Goal: Task Accomplishment & Management: Complete application form

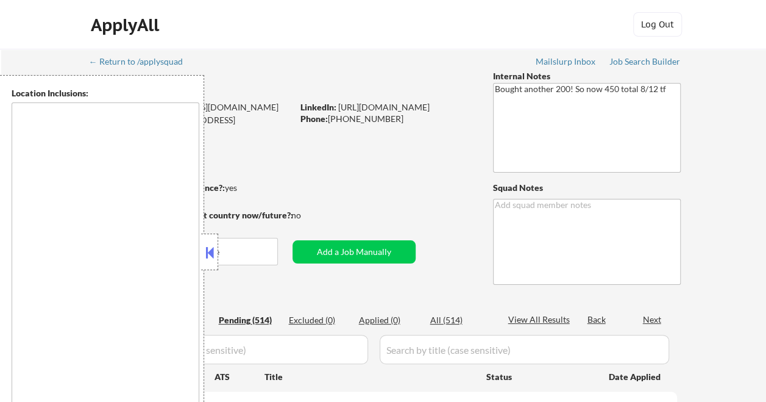
type textarea "[GEOGRAPHIC_DATA], [GEOGRAPHIC_DATA] [GEOGRAPHIC_DATA], [GEOGRAPHIC_DATA] [GEOG…"
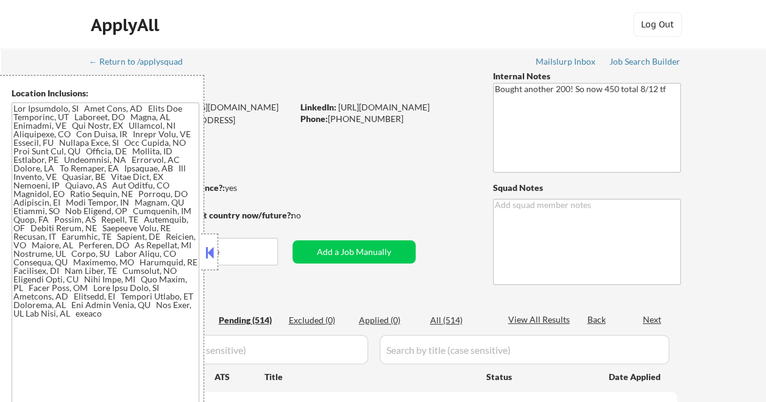
select select ""pending""
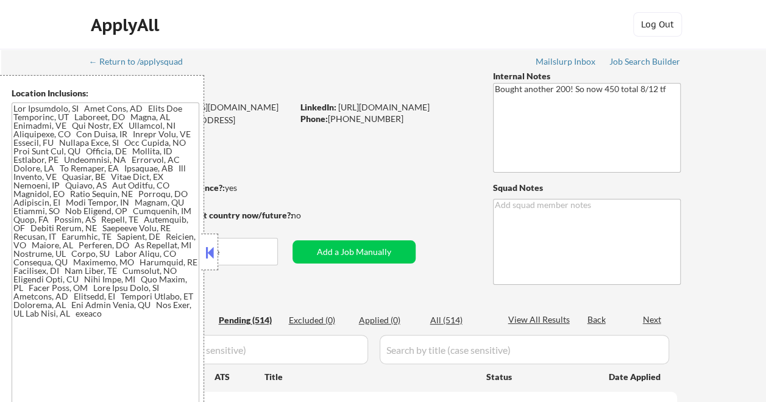
select select ""pending""
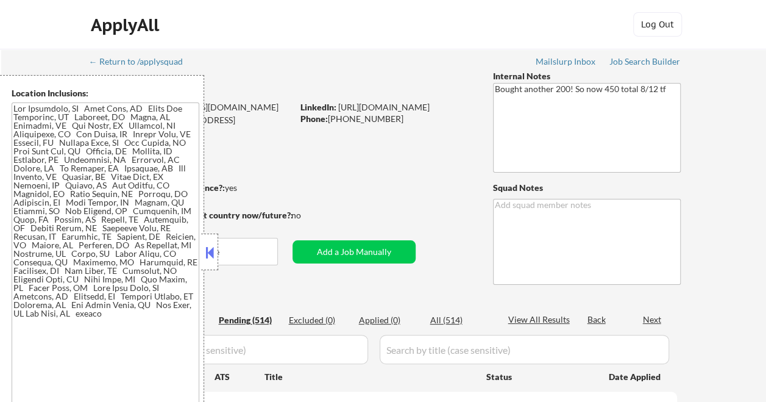
select select ""pending""
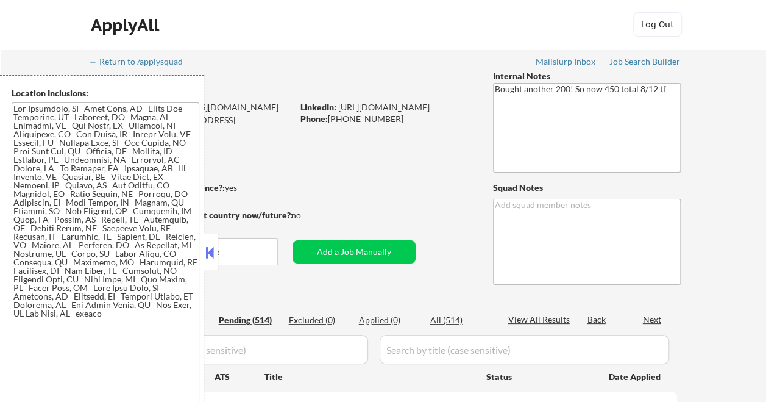
select select ""pending""
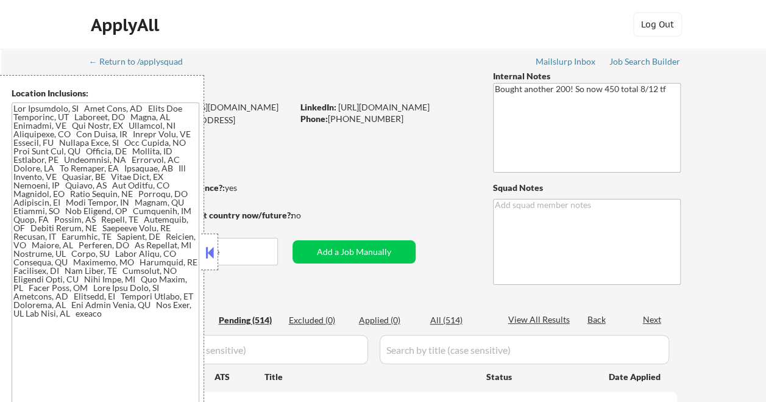
select select ""pending""
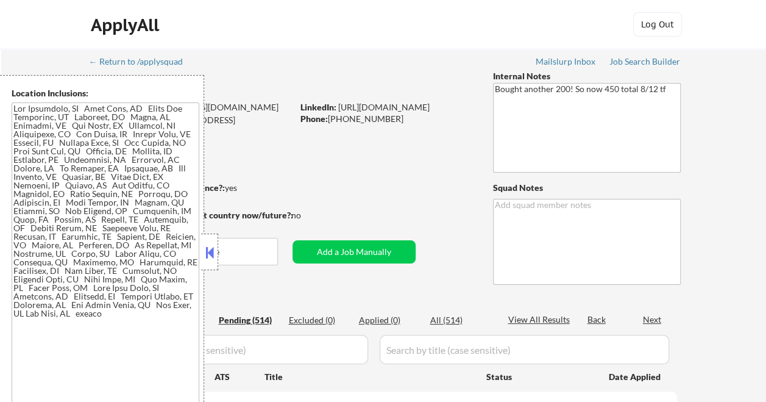
select select ""pending""
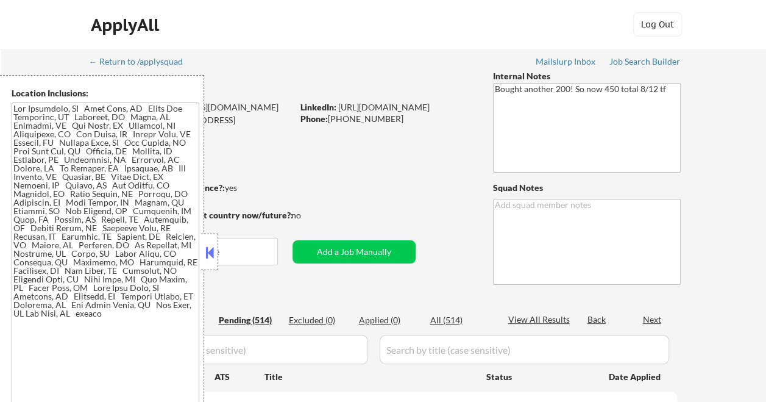
select select ""pending""
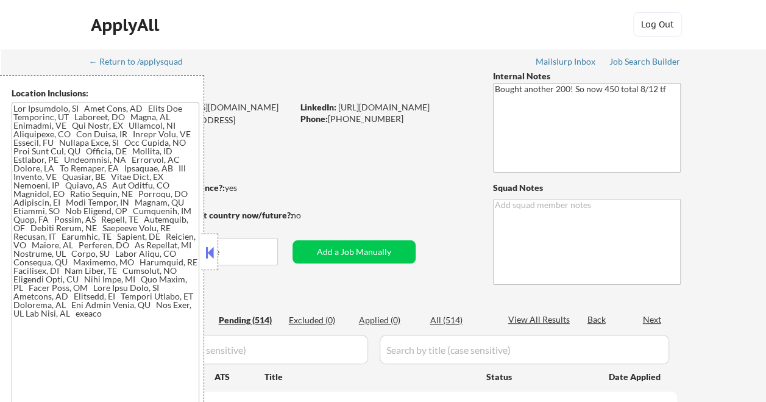
select select ""pending""
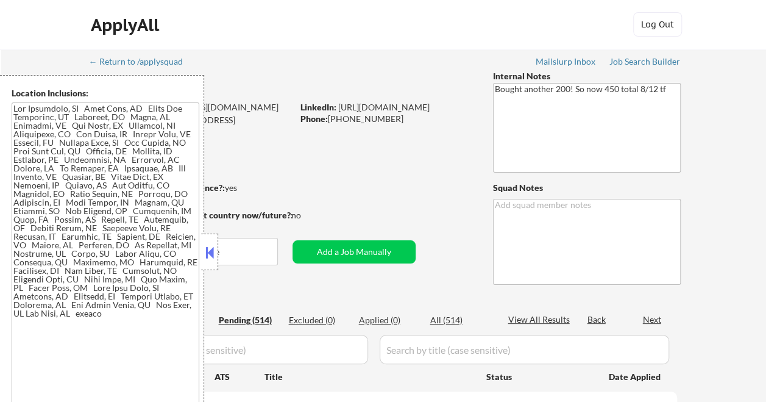
select select ""pending""
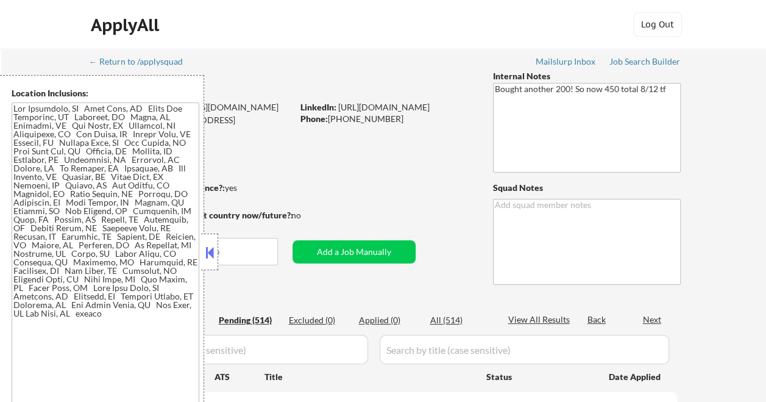
select select ""pending""
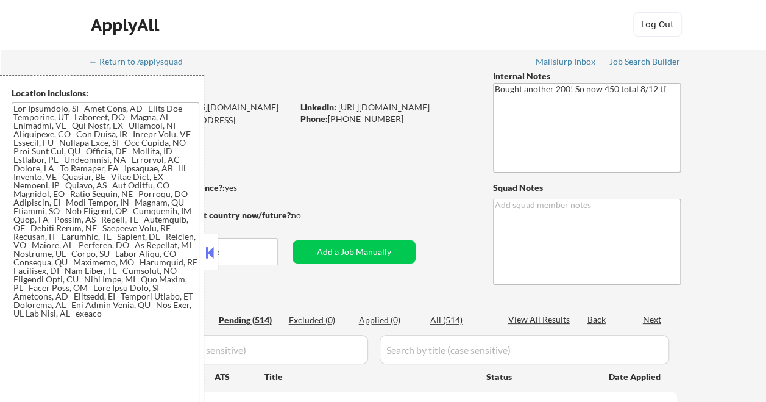
select select ""pending""
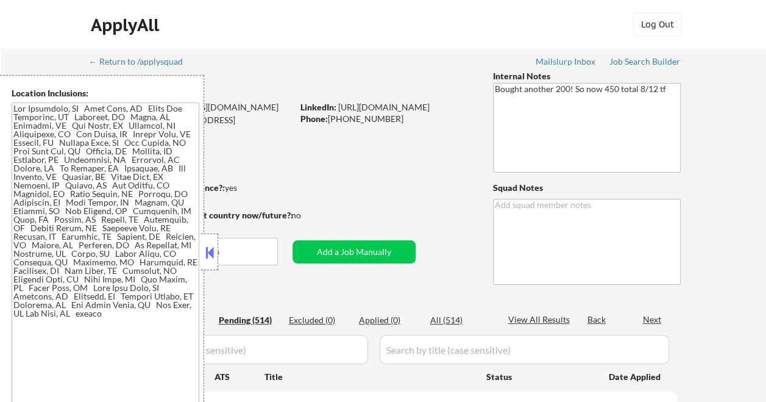
select select ""pending""
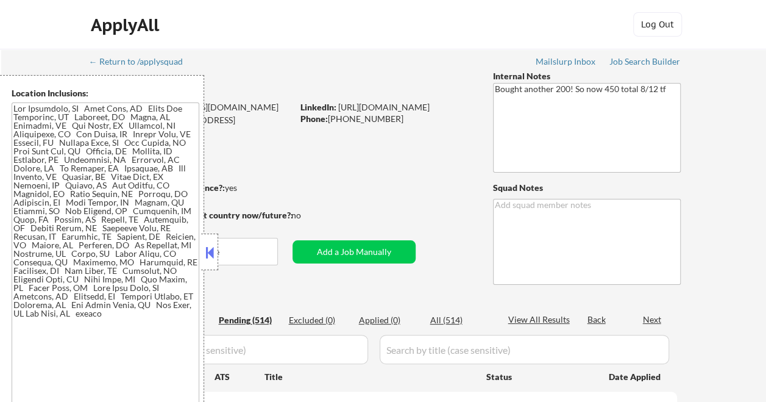
select select ""pending""
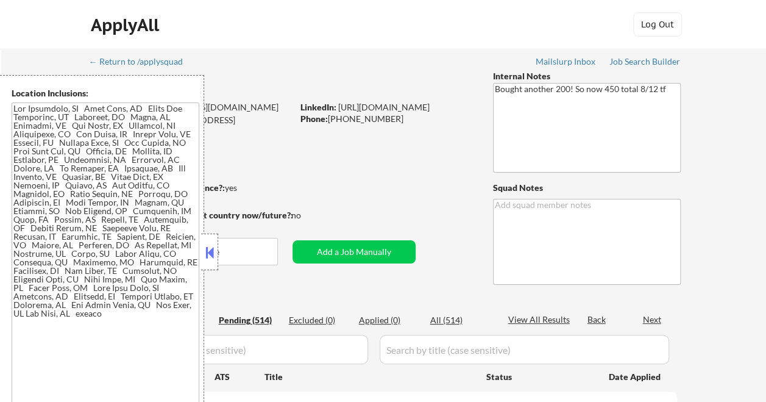
select select ""pending""
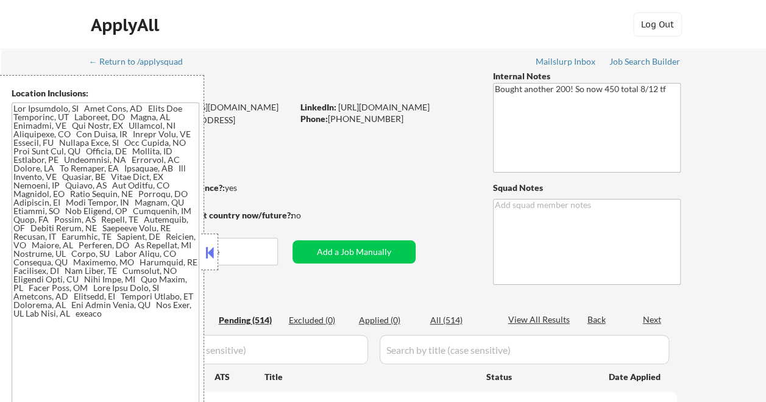
select select ""pending""
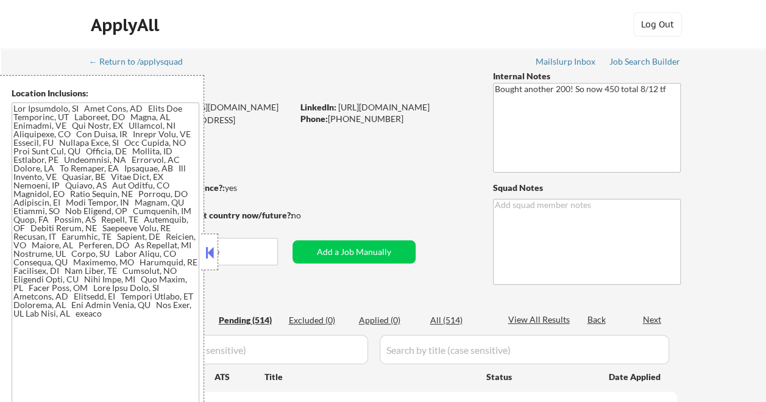
select select ""pending""
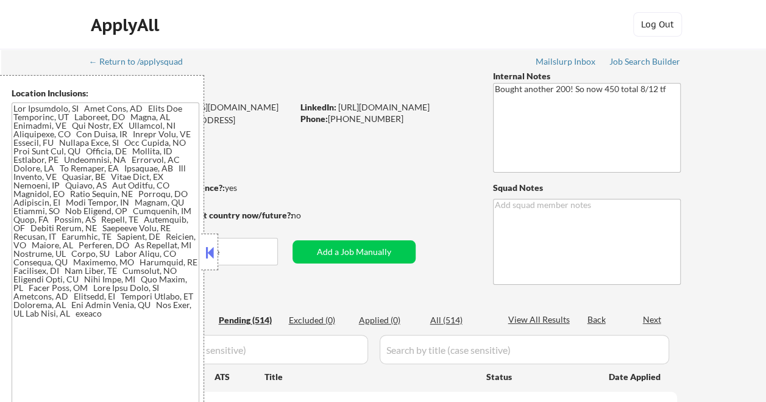
select select ""pending""
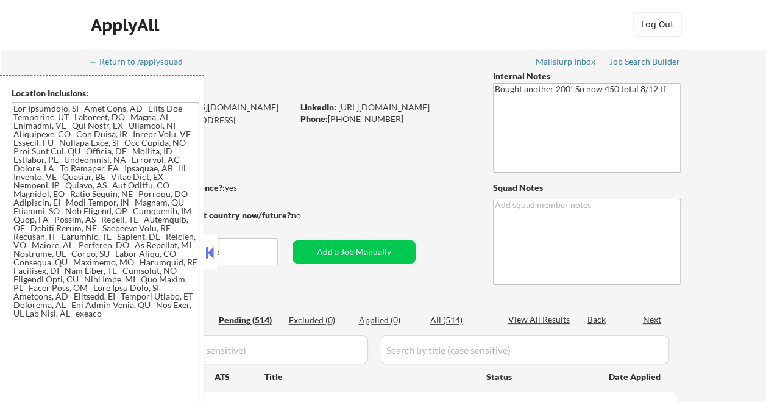
select select ""pending""
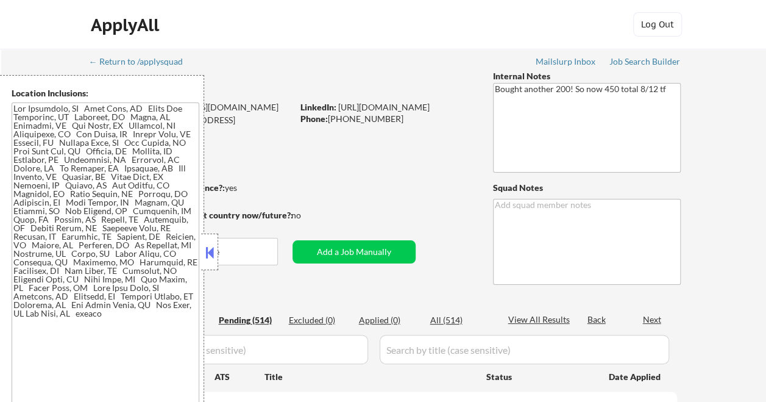
select select ""pending""
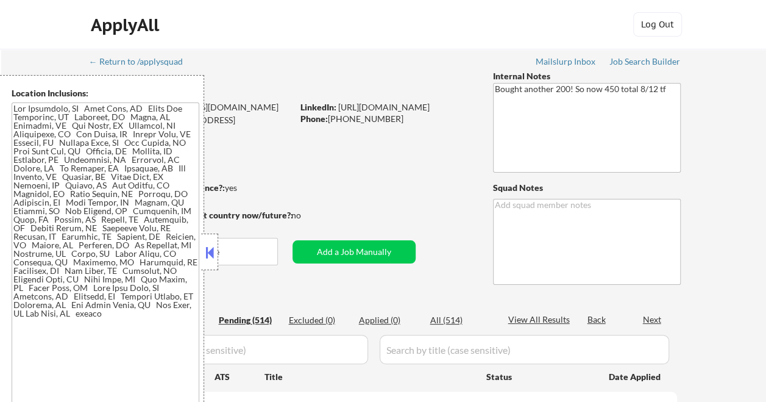
select select ""pending""
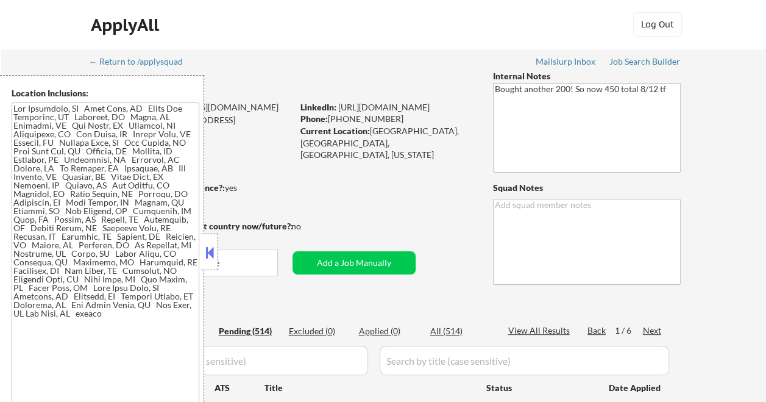
type textarea "Chielo"
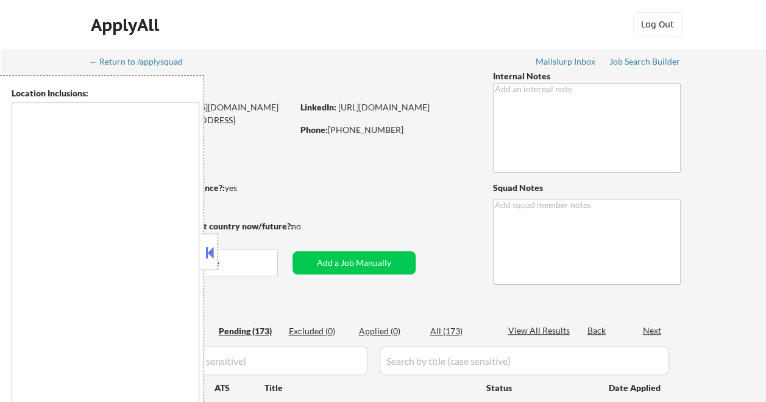
type textarea "[GEOGRAPHIC_DATA], [GEOGRAPHIC_DATA] [GEOGRAPHIC_DATA], [GEOGRAPHIC_DATA] [GEOG…"
